Goal: Find specific page/section: Find specific page/section

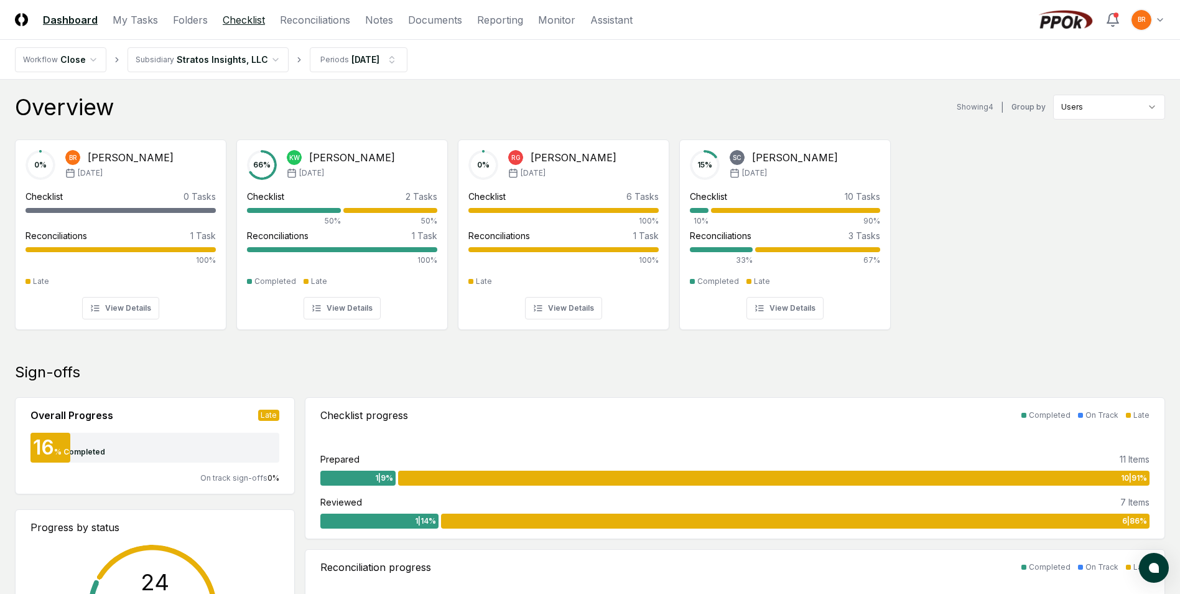
click at [244, 18] on link "Checklist" at bounding box center [244, 19] width 42 height 15
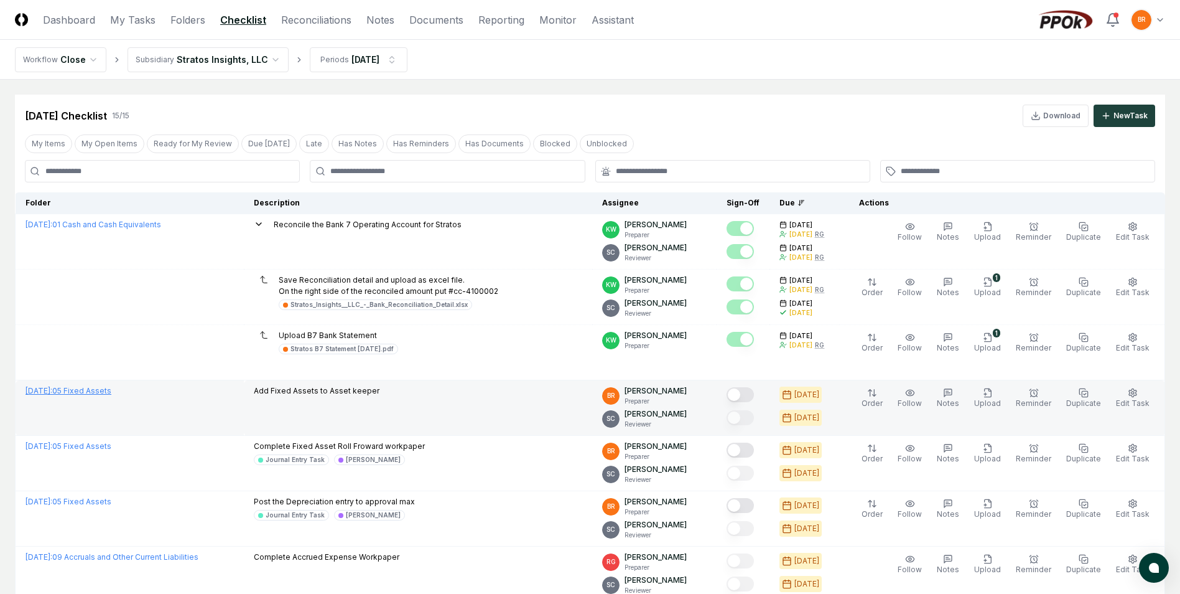
click at [111, 394] on link "August 2025 : 05 Fixed Assets" at bounding box center [69, 390] width 86 height 9
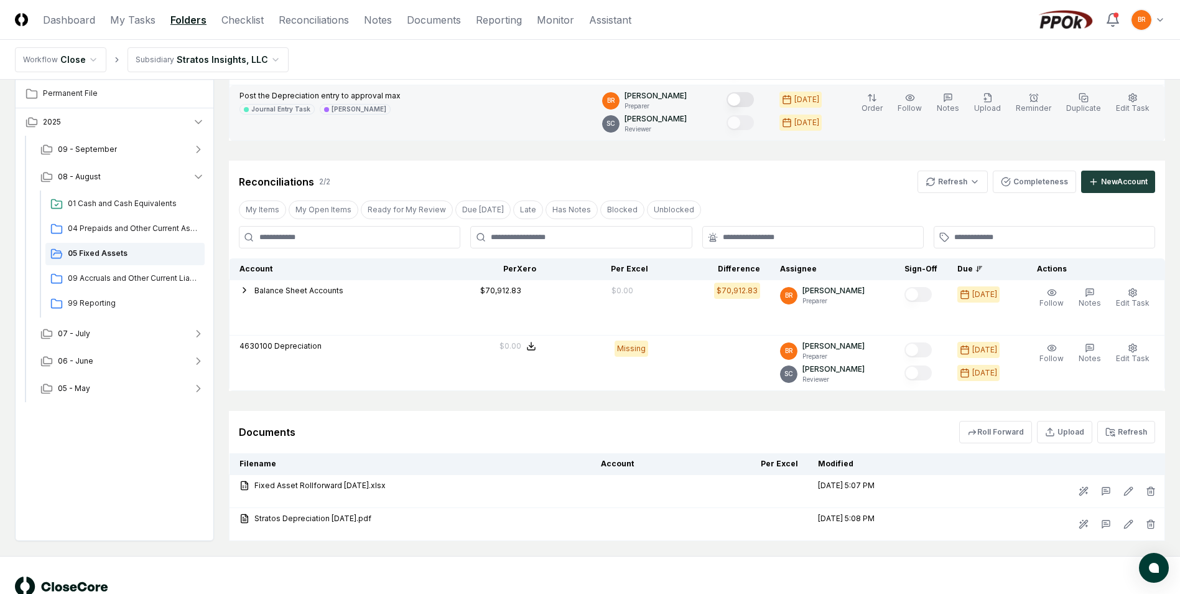
scroll to position [296, 0]
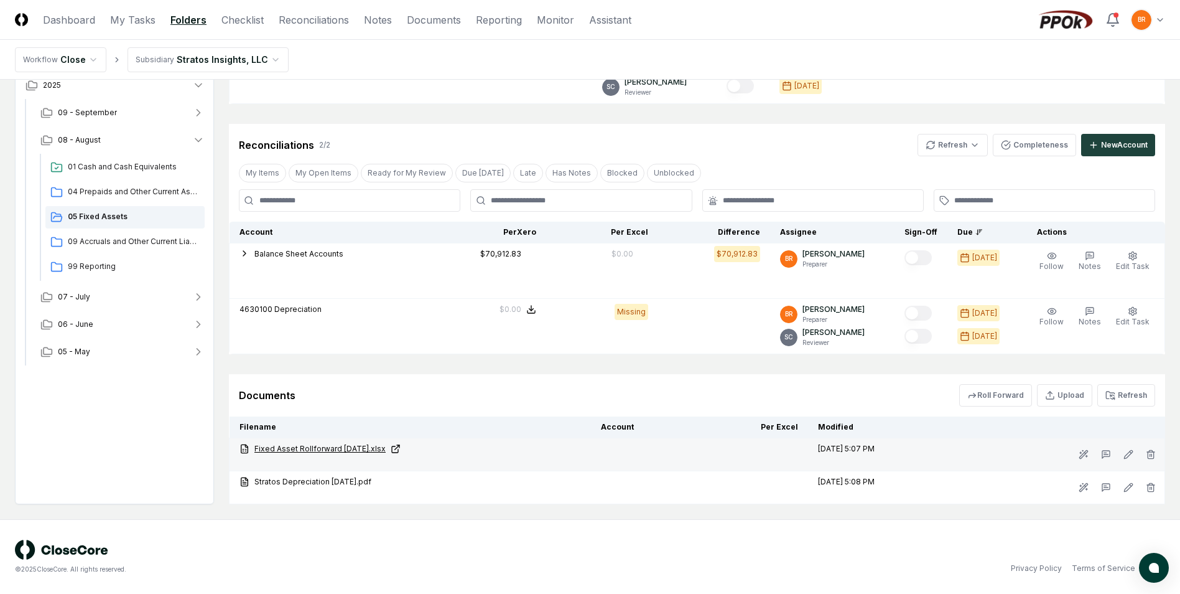
click at [399, 447] on icon at bounding box center [397, 447] width 4 height 4
click at [401, 446] on icon at bounding box center [396, 449] width 10 height 10
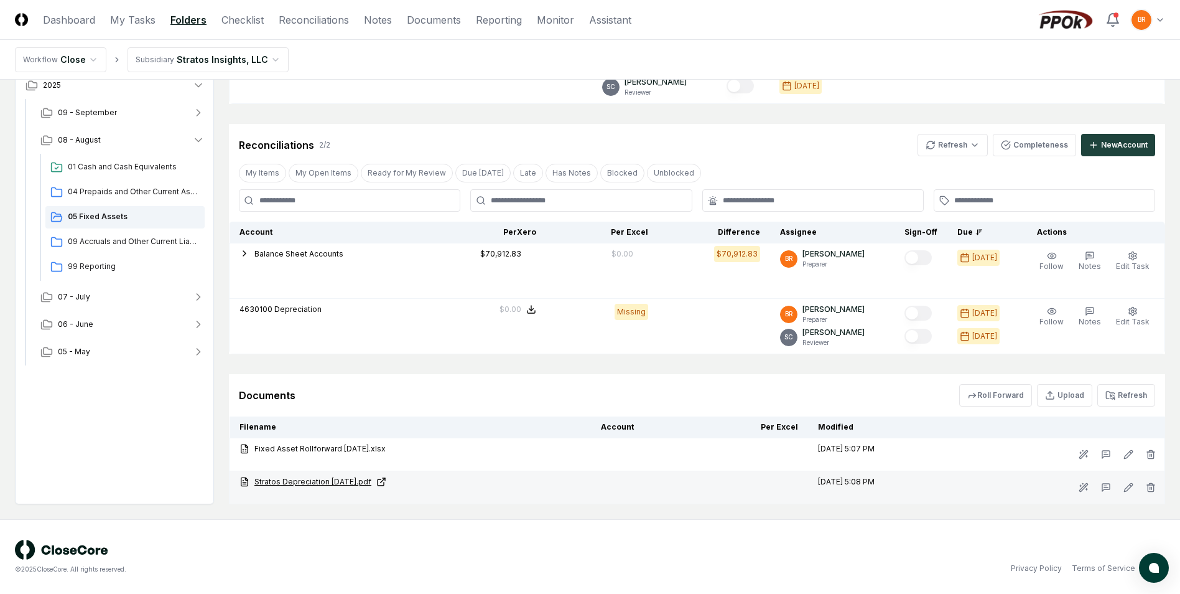
click at [386, 480] on icon at bounding box center [381, 482] width 10 height 10
